Goal: Obtain resource: Obtain resource

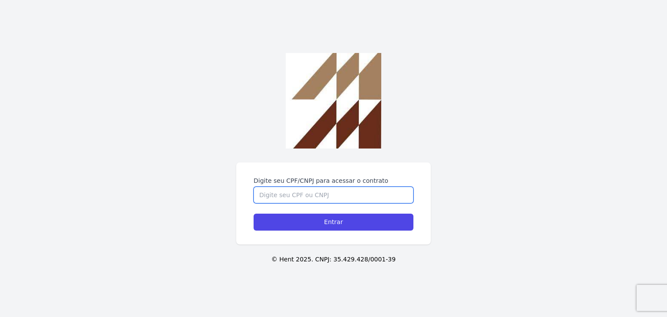
click at [269, 200] on input "Digite seu CPF/CNPJ para acessar o contrato" at bounding box center [334, 195] width 160 height 16
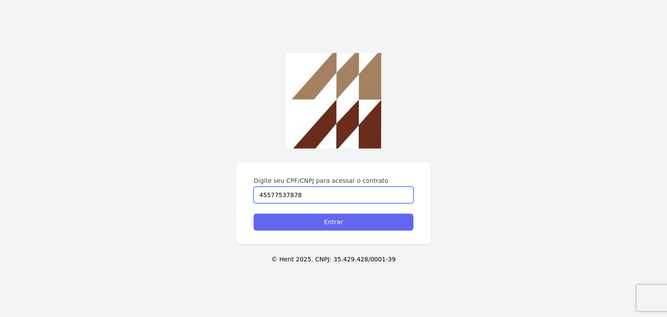
type input "45577537878"
click at [287, 216] on input "Entrar" at bounding box center [334, 222] width 160 height 17
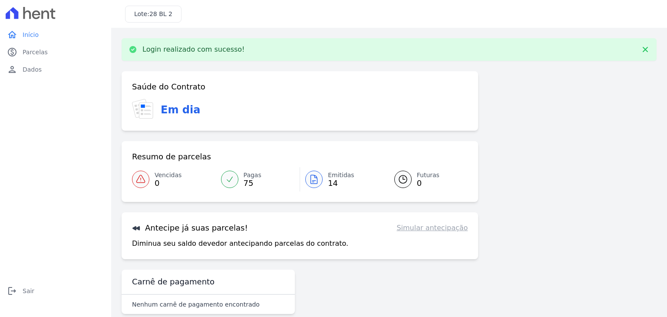
click at [311, 178] on icon at bounding box center [314, 179] width 10 height 10
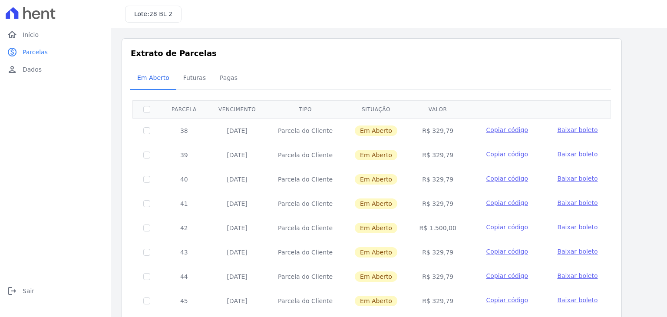
click at [564, 130] on span "Baixar boleto" at bounding box center [577, 129] width 40 height 7
